Goal: Information Seeking & Learning: Find contact information

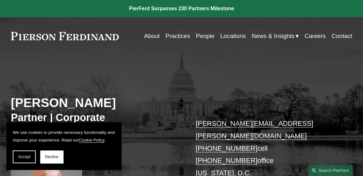
click at [207, 36] on link "People" at bounding box center [205, 36] width 19 height 12
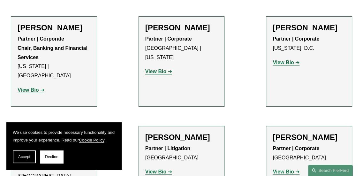
scroll to position [2203, 0]
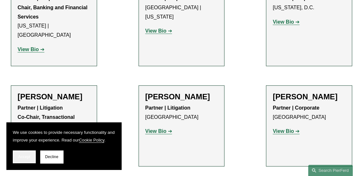
click at [22, 153] on button "Accept" at bounding box center [24, 156] width 23 height 13
drag, startPoint x: 22, startPoint y: 153, endPoint x: 25, endPoint y: 151, distance: 3.3
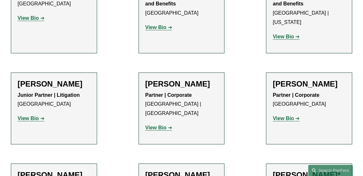
scroll to position [3513, 0]
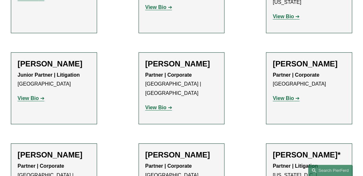
click at [308, 150] on h2 "Tiffany A. Hosey*" at bounding box center [309, 154] width 73 height 9
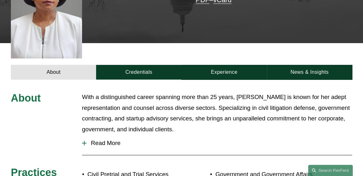
scroll to position [224, 0]
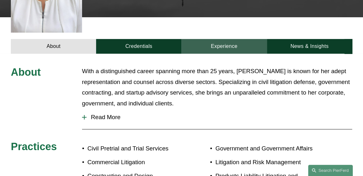
click at [226, 39] on link "Experience" at bounding box center [223, 46] width 85 height 15
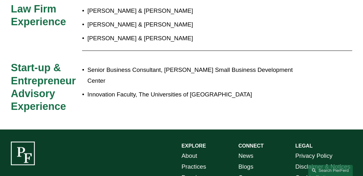
scroll to position [214, 0]
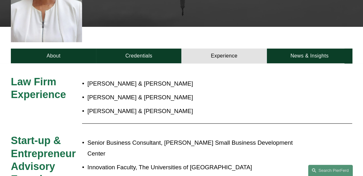
drag, startPoint x: 57, startPoint y: 30, endPoint x: 99, endPoint y: 51, distance: 46.4
click at [57, 49] on link "About" at bounding box center [53, 56] width 85 height 15
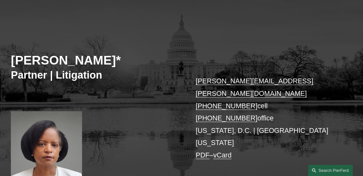
scroll to position [0, 0]
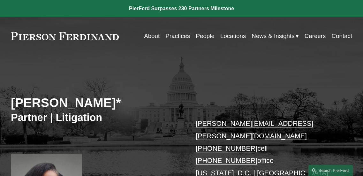
click at [200, 37] on link "People" at bounding box center [205, 36] width 19 height 12
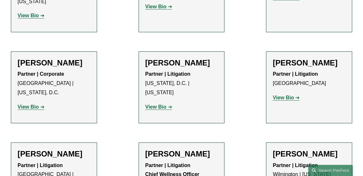
scroll to position [5461, 0]
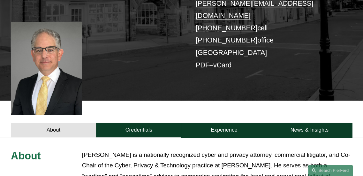
scroll to position [255, 0]
